Goal: Information Seeking & Learning: Compare options

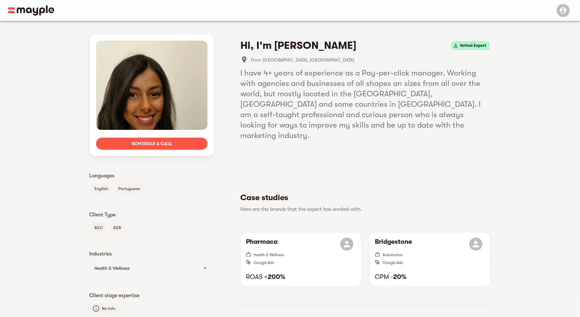
click at [39, 12] on img at bounding box center [31, 10] width 47 height 10
click at [34, 10] on img at bounding box center [31, 10] width 47 height 10
click at [34, 12] on img at bounding box center [31, 10] width 47 height 10
click at [35, 13] on img at bounding box center [31, 10] width 47 height 10
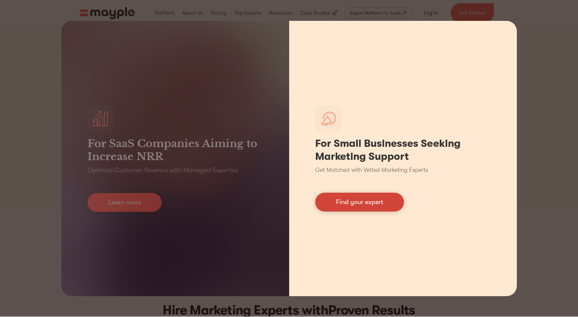
click at [350, 203] on link "Find your expert" at bounding box center [359, 202] width 89 height 19
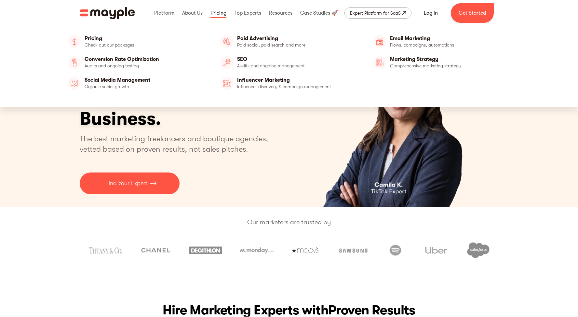
click at [218, 12] on link at bounding box center [218, 13] width 19 height 21
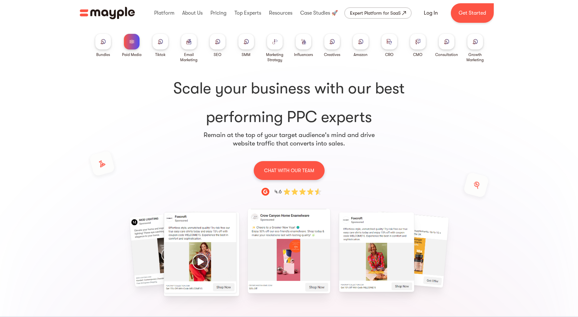
click at [161, 42] on img at bounding box center [160, 41] width 5 height 5
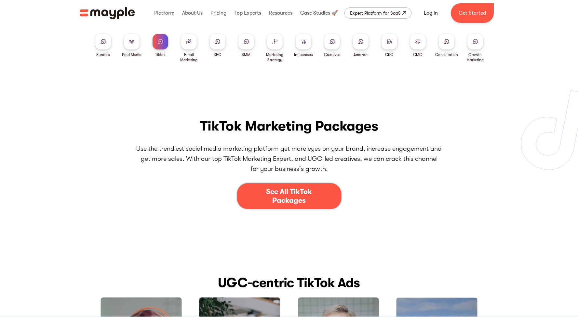
click at [247, 43] on img at bounding box center [246, 41] width 5 height 5
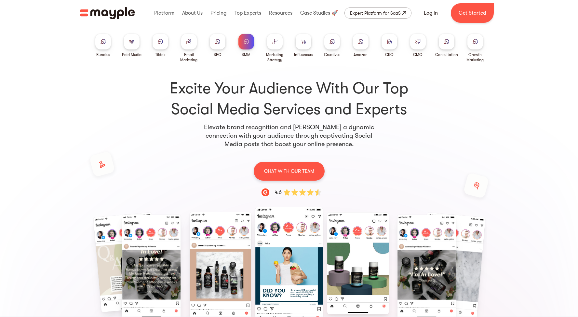
click at [387, 43] on img at bounding box center [389, 41] width 5 height 5
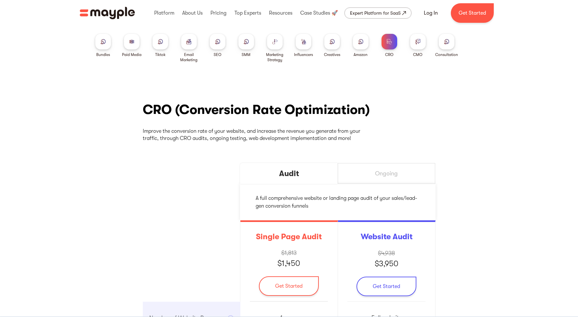
click at [448, 42] on img at bounding box center [446, 41] width 5 height 5
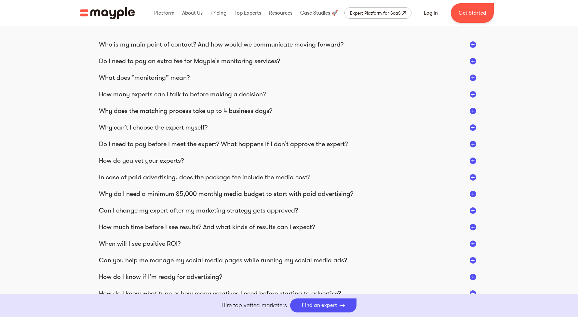
scroll to position [779, 0]
click at [118, 178] on div "In case of paid advertising, does the package fee include the media cost?" at bounding box center [205, 177] width 212 height 8
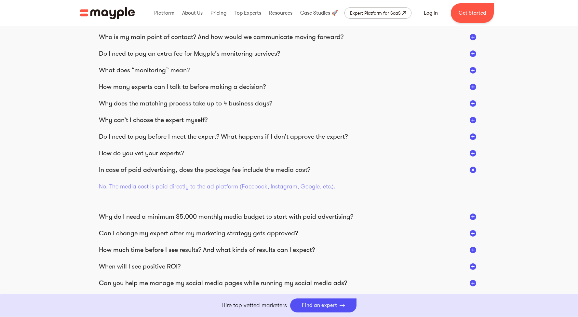
scroll to position [787, 0]
